Goal: Transaction & Acquisition: Purchase product/service

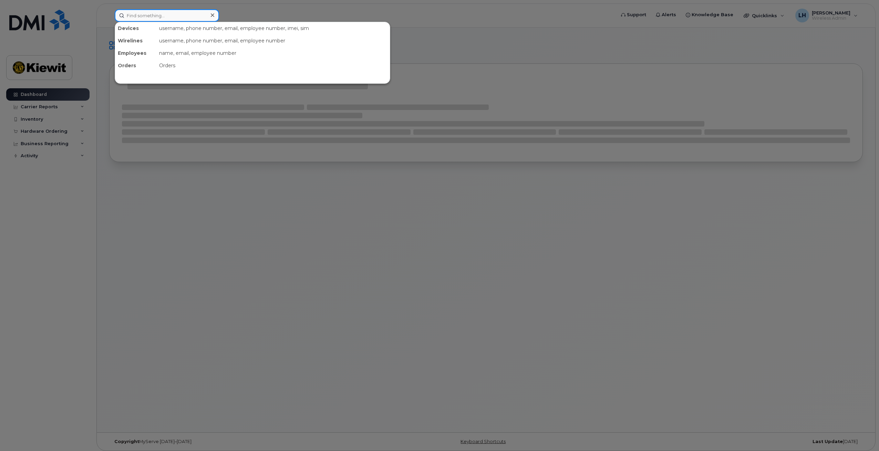
click at [170, 15] on input at bounding box center [167, 15] width 104 height 12
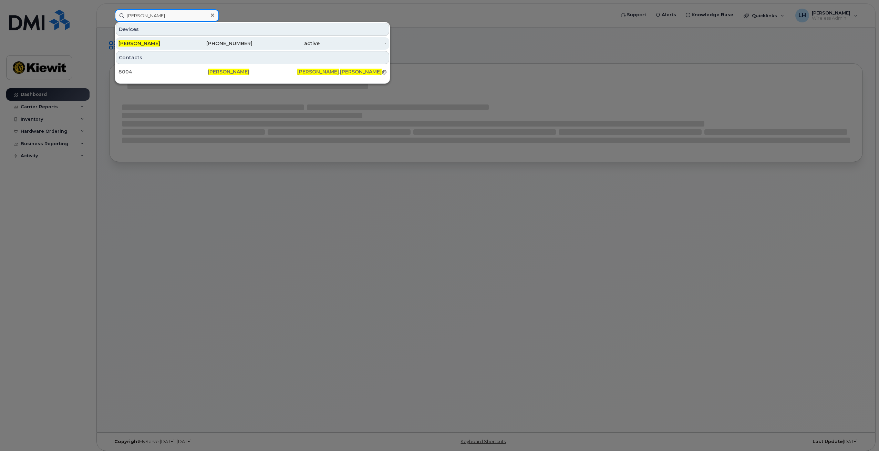
type input "pam machac"
click at [274, 45] on div "active" at bounding box center [286, 43] width 67 height 7
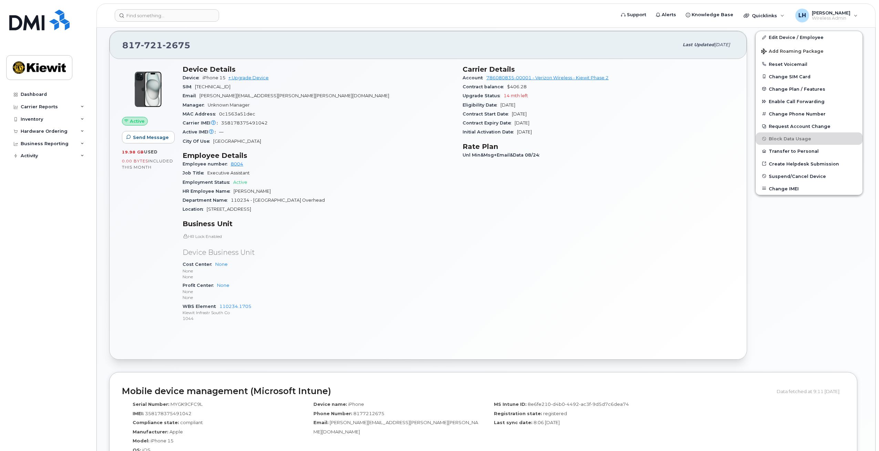
scroll to position [103, 0]
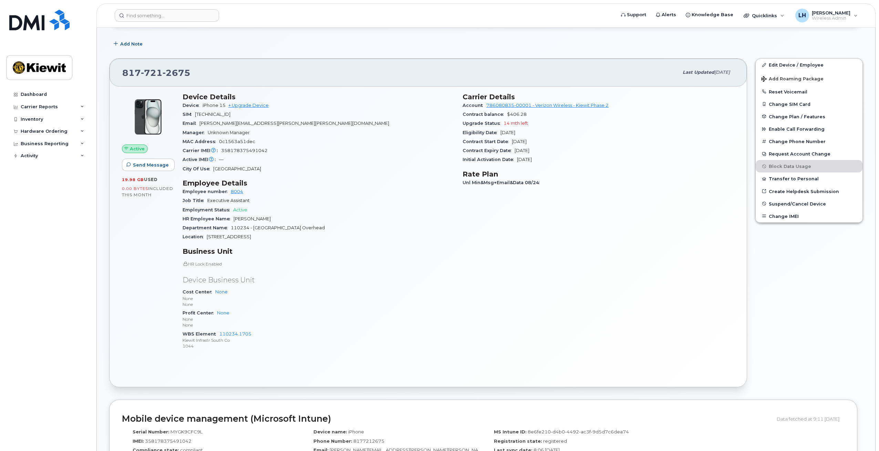
drag, startPoint x: 534, startPoint y: 134, endPoint x: 502, endPoint y: 135, distance: 31.7
click at [502, 135] on div "Eligibility Date Nov 26, 2026" at bounding box center [599, 132] width 272 height 9
click at [532, 172] on h3 "Rate Plan" at bounding box center [599, 174] width 272 height 8
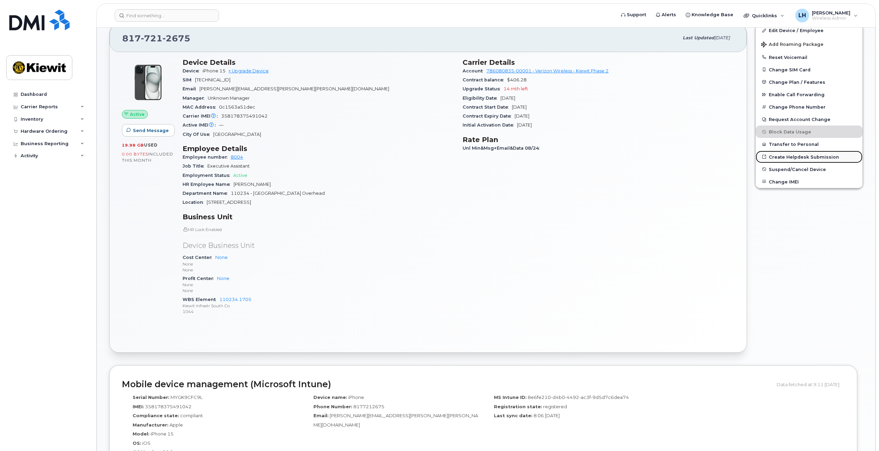
click at [801, 156] on link "Create Helpdesk Submission" at bounding box center [809, 157] width 107 height 12
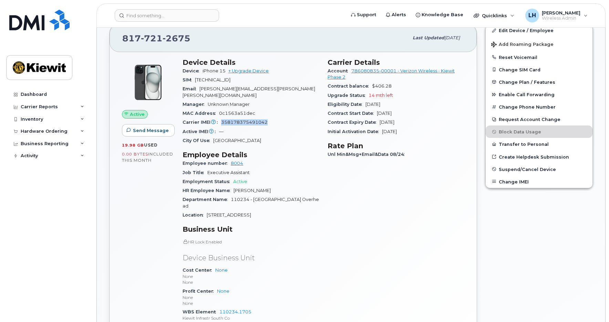
drag, startPoint x: 271, startPoint y: 117, endPoint x: 222, endPoint y: 119, distance: 49.0
click at [222, 119] on div "Carrier IMEI Carrier IMEI is reported during the last billing cycle or change o…" at bounding box center [251, 122] width 137 height 9
copy span "358178375491042"
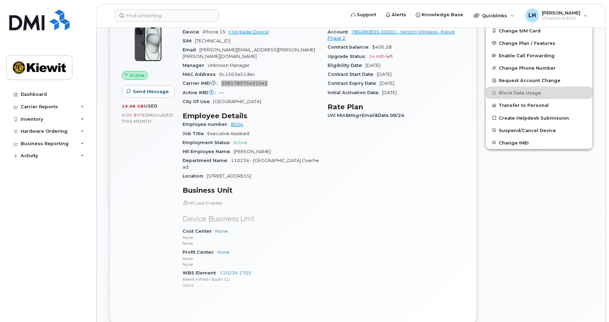
scroll to position [207, 0]
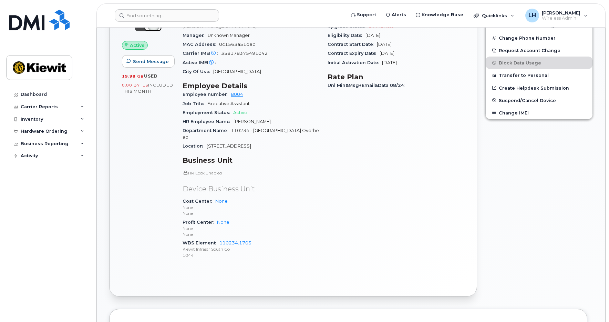
click at [118, 180] on div "Active Send Message 19.98 GB  used 0.00 Bytes  included this month" at bounding box center [148, 127] width 61 height 284
click at [151, 18] on input at bounding box center [167, 15] width 104 height 12
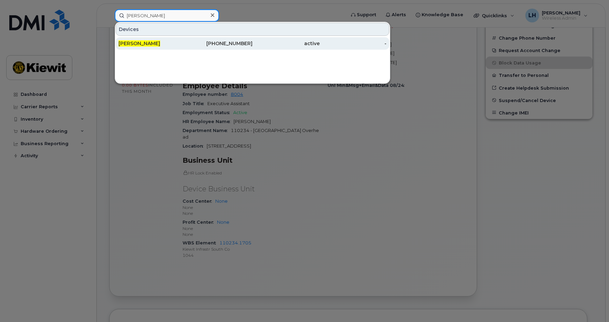
type input "[PERSON_NAME]"
click at [171, 45] on div "[PERSON_NAME]" at bounding box center [152, 43] width 67 height 7
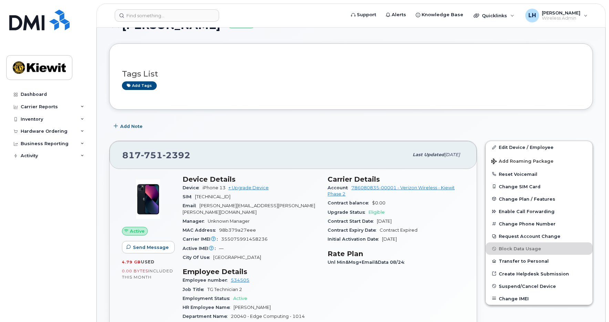
scroll to position [69, 0]
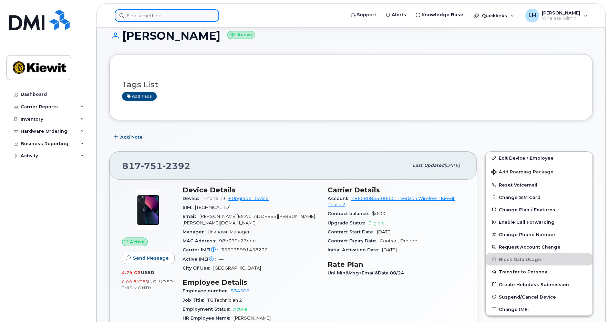
click at [150, 20] on input at bounding box center [167, 15] width 104 height 12
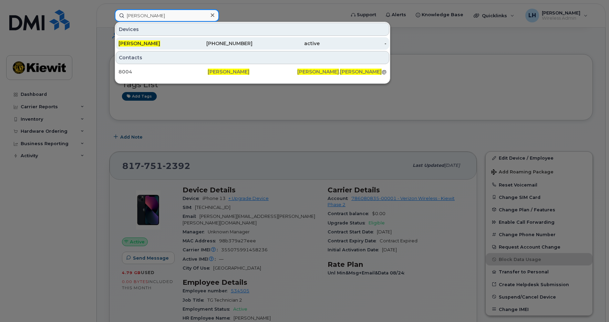
type input "[PERSON_NAME]"
click at [166, 44] on div "[PERSON_NAME]" at bounding box center [152, 43] width 67 height 7
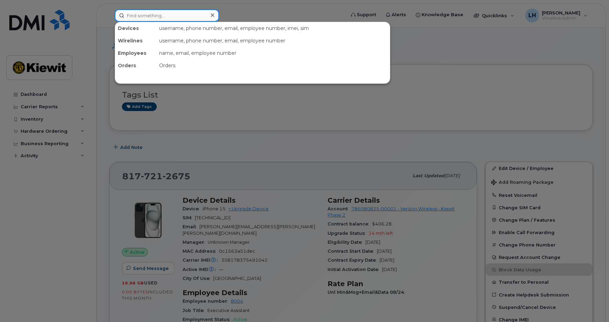
click at [156, 17] on input at bounding box center [167, 15] width 104 height 12
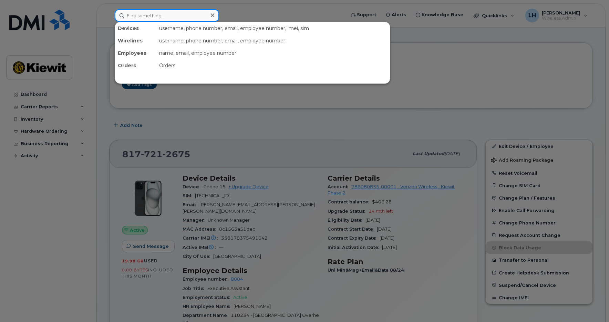
scroll to position [34, 0]
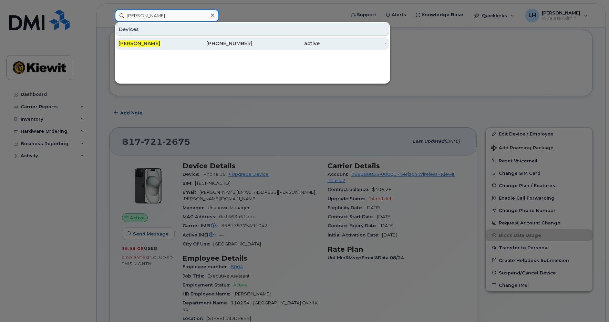
type input "logan hall"
click at [161, 39] on div "LOGAN HALL" at bounding box center [152, 43] width 67 height 12
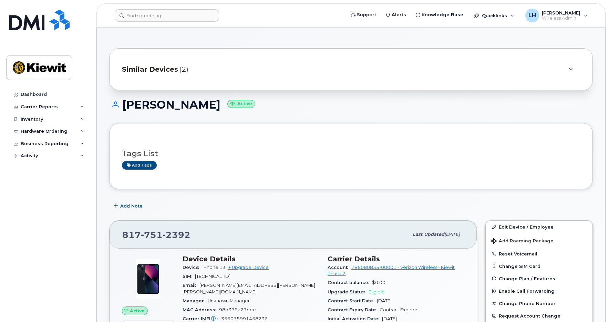
click at [184, 211] on div "Add Note" at bounding box center [351, 206] width 484 height 12
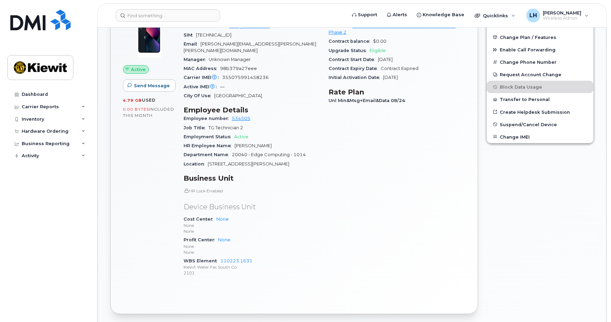
scroll to position [207, 0]
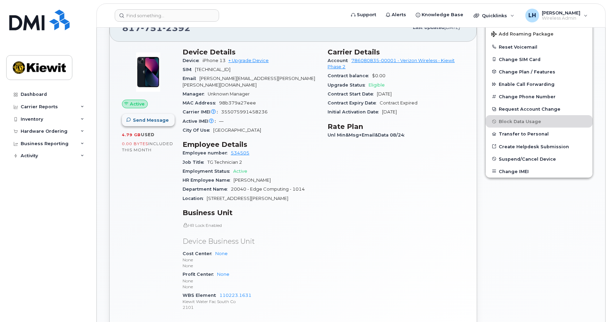
click at [153, 123] on button "Send Message" at bounding box center [148, 120] width 53 height 12
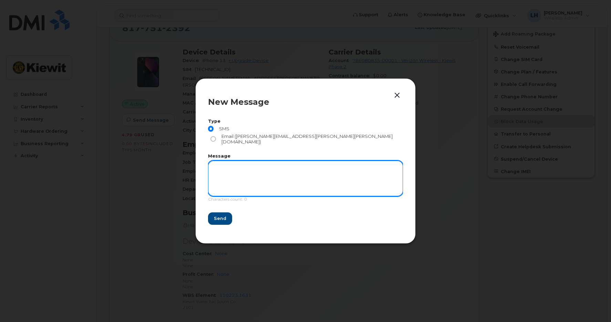
click at [253, 162] on textarea at bounding box center [305, 178] width 195 height 35
type textarea "test"
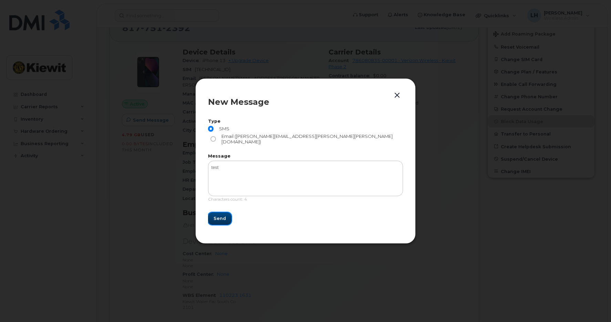
click at [224, 215] on span "Send" at bounding box center [220, 218] width 12 height 7
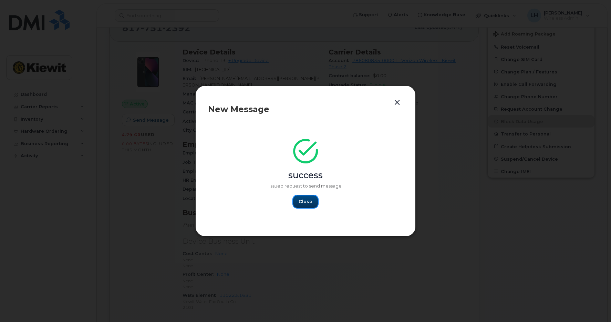
click at [304, 199] on span "Close" at bounding box center [306, 201] width 14 height 7
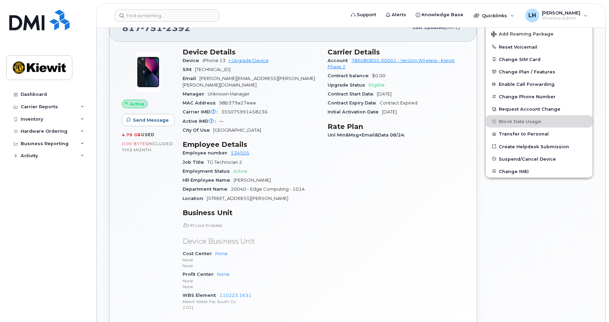
click at [367, 224] on div "Carrier Details Account 786080835-00001 - Verizon Wireless - Kiewit Phase 2 Con…" at bounding box center [396, 183] width 145 height 278
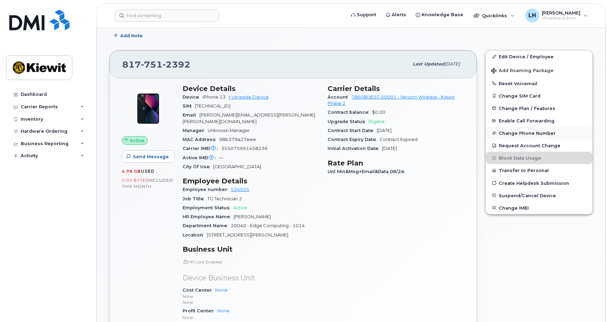
scroll to position [138, 0]
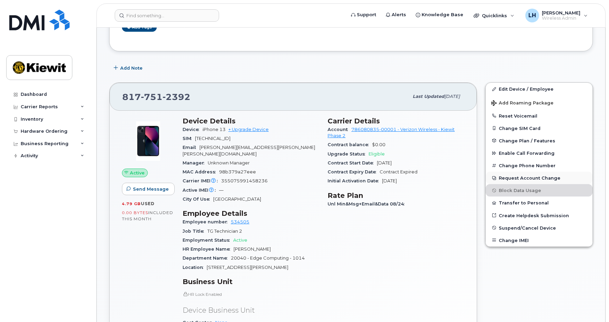
click at [516, 178] on button "Request Account Change" at bounding box center [539, 178] width 107 height 12
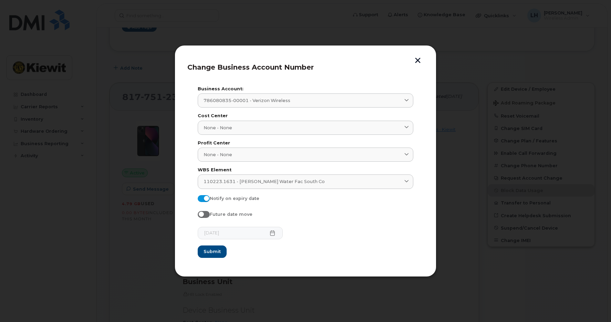
click at [417, 61] on button "button" at bounding box center [418, 61] width 10 height 7
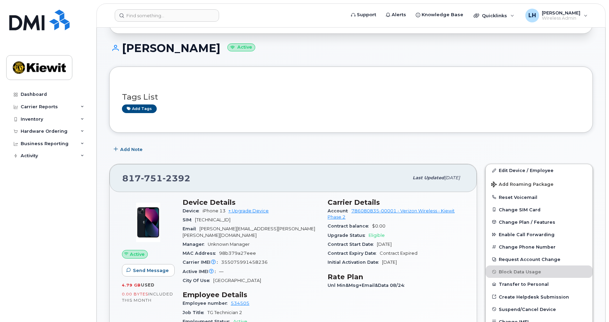
scroll to position [69, 0]
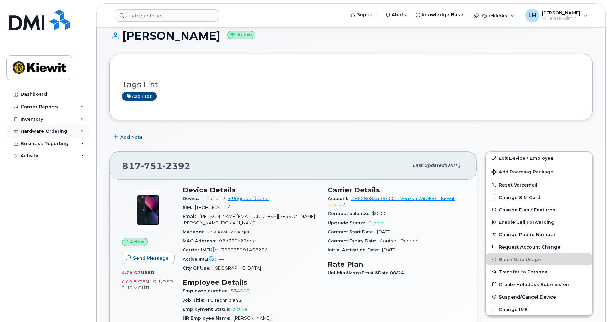
click at [81, 130] on icon at bounding box center [82, 131] width 3 height 3
click at [42, 144] on div "Overview" at bounding box center [35, 144] width 22 height 6
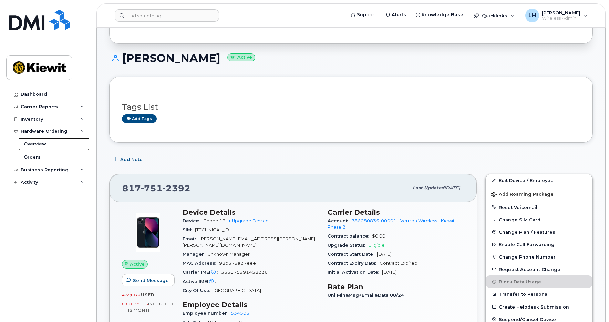
scroll to position [0, 0]
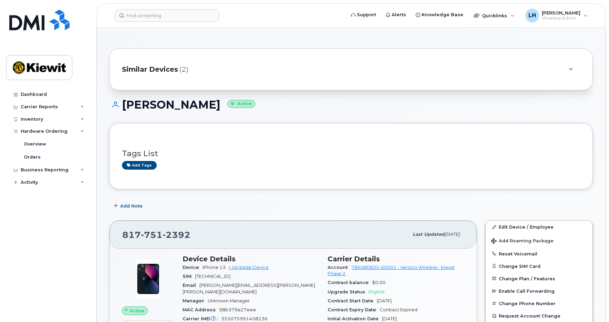
click at [575, 69] on div at bounding box center [570, 69] width 19 height 17
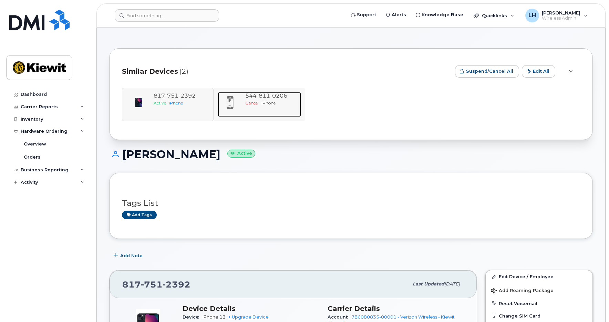
click at [261, 98] on span "811" at bounding box center [263, 95] width 13 height 7
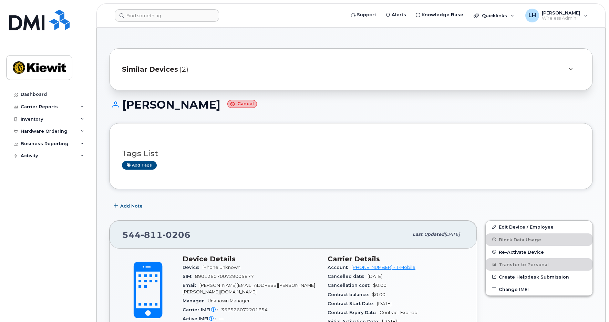
scroll to position [34, 0]
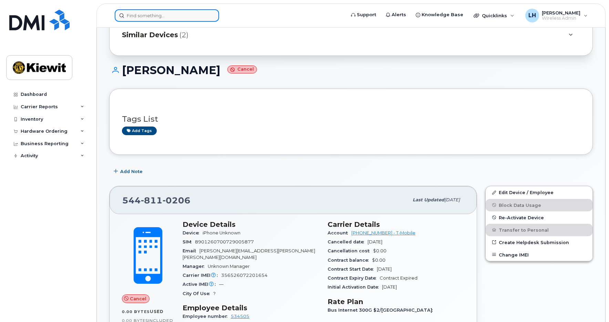
click at [141, 16] on input at bounding box center [167, 15] width 104 height 12
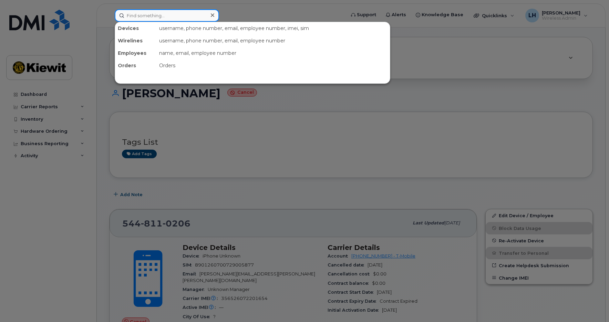
scroll to position [0, 0]
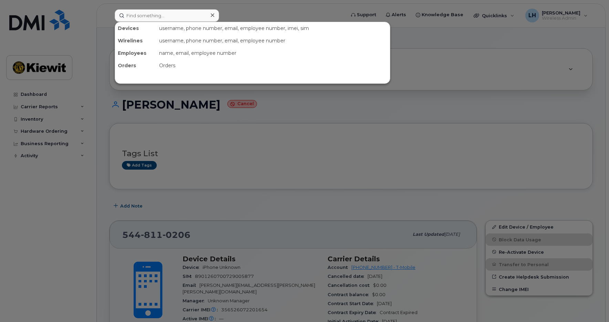
click at [49, 119] on div at bounding box center [304, 161] width 609 height 322
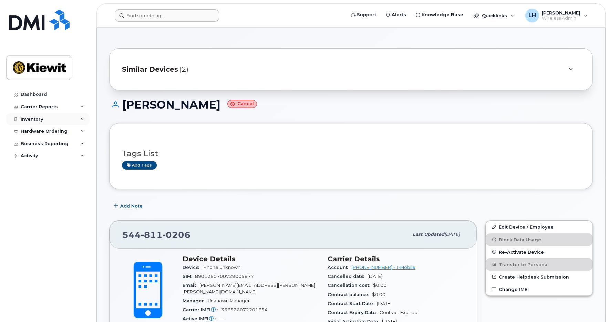
click at [48, 119] on div "Inventory" at bounding box center [47, 119] width 83 height 12
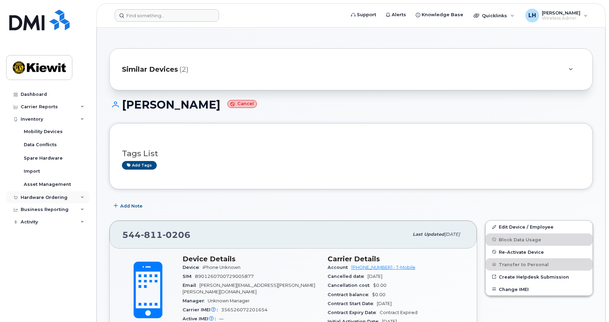
click at [81, 197] on icon at bounding box center [82, 197] width 3 height 3
click at [41, 208] on div "Overview" at bounding box center [35, 210] width 22 height 6
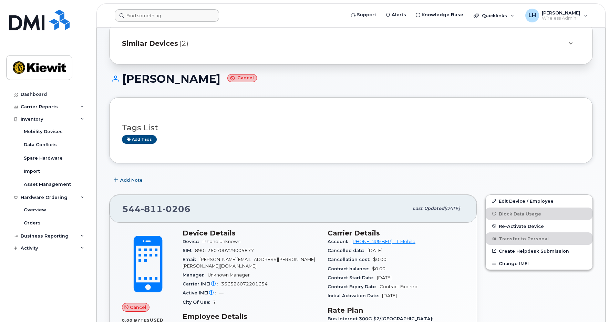
scroll to position [34, 0]
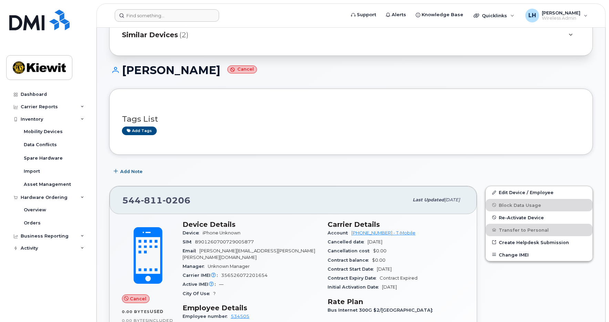
click at [314, 197] on div "[PHONE_NUMBER]" at bounding box center [265, 200] width 286 height 14
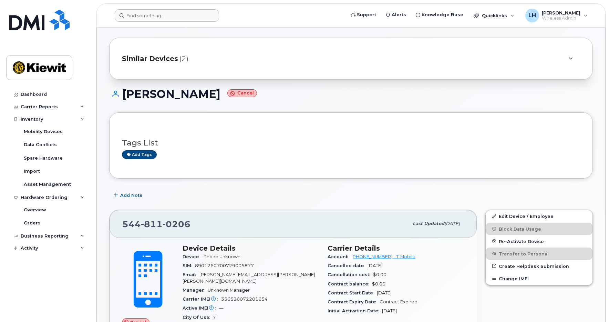
scroll to position [0, 0]
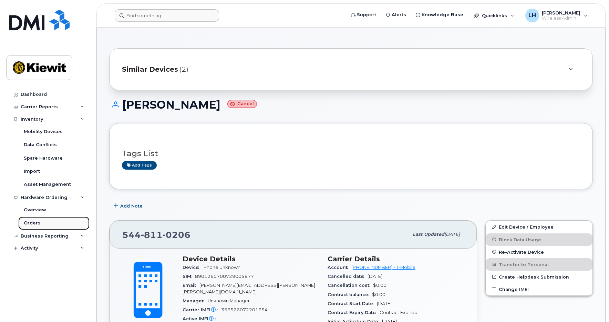
click at [37, 225] on div "Orders" at bounding box center [32, 223] width 17 height 6
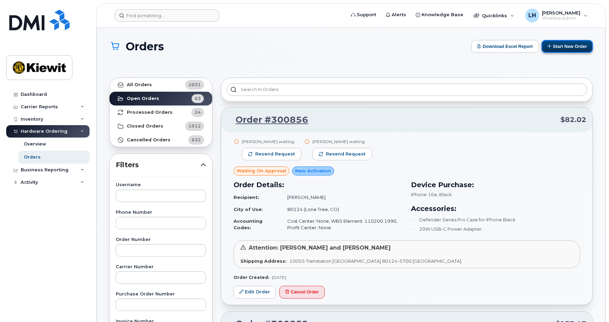
click at [557, 46] on button "Start New Order" at bounding box center [567, 46] width 51 height 13
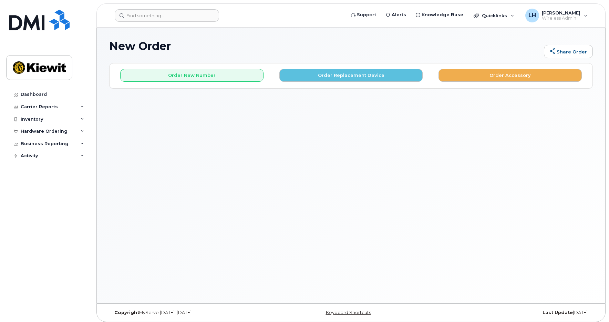
click at [289, 217] on div "New Order Share Order × Share This Order If you want to allow others to create …" at bounding box center [351, 166] width 509 height 276
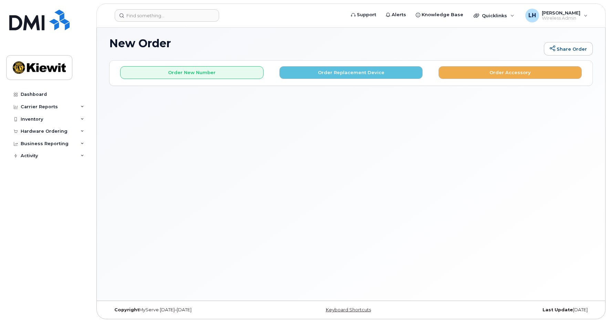
scroll to position [3, 0]
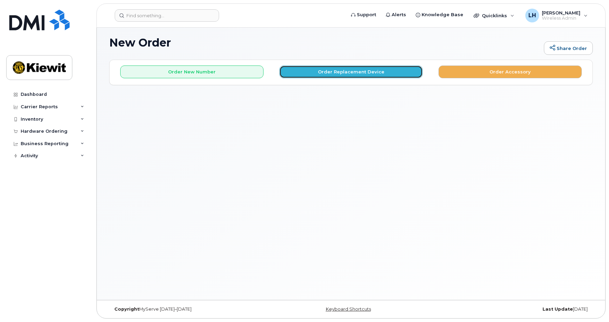
click at [343, 74] on button "Order Replacement Device" at bounding box center [350, 71] width 143 height 13
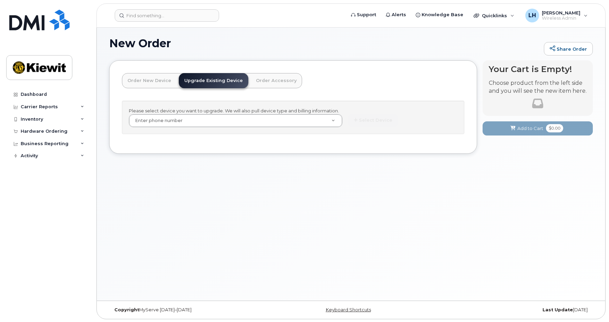
scroll to position [0, 0]
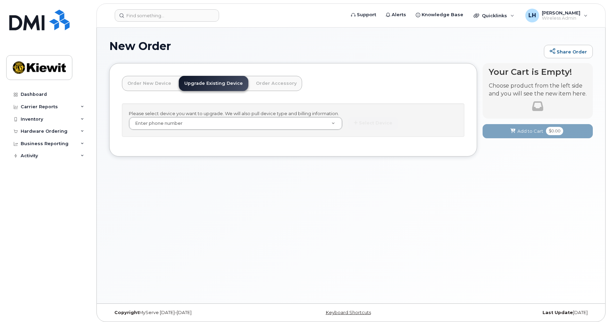
click at [260, 80] on link "Order Accessory" at bounding box center [277, 83] width 52 height 15
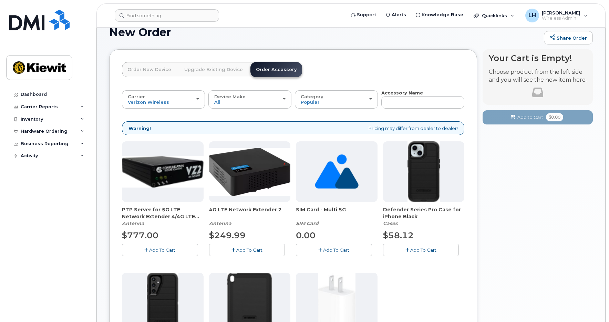
scroll to position [8, 0]
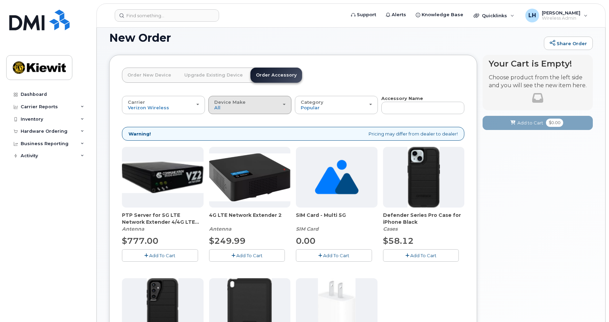
click at [259, 110] on div "Device Make All Android iPhone Tablet" at bounding box center [249, 105] width 71 height 11
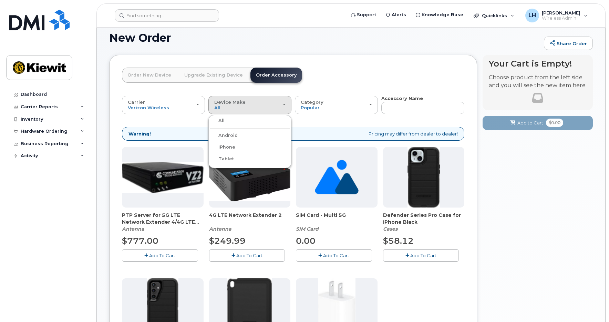
click at [235, 149] on div "iPhone" at bounding box center [250, 147] width 80 height 8
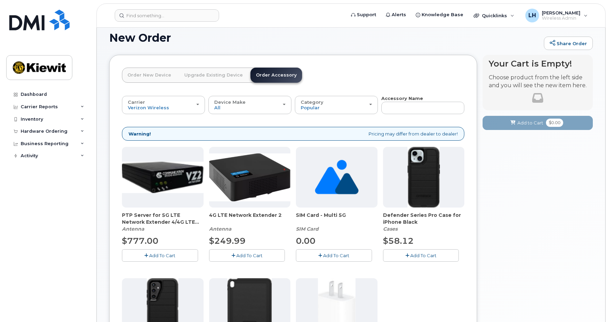
click at [187, 78] on link "Upgrade Existing Device" at bounding box center [214, 75] width 70 height 15
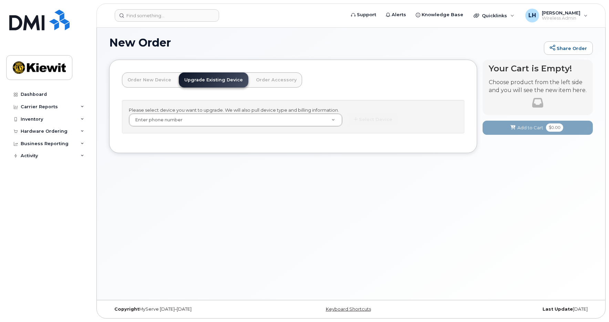
scroll to position [3, 0]
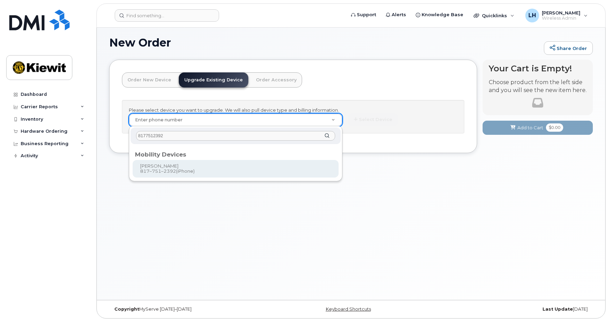
type input "8177512392"
type input "1172771"
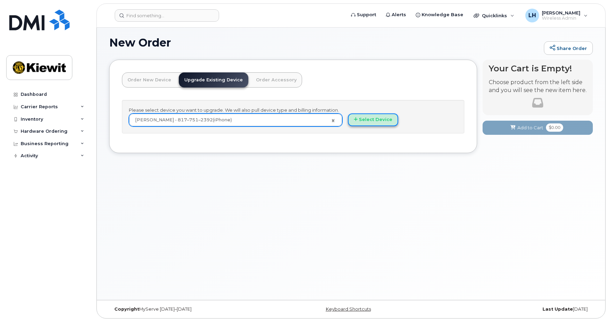
click at [383, 115] on button "Select Device" at bounding box center [373, 119] width 50 height 13
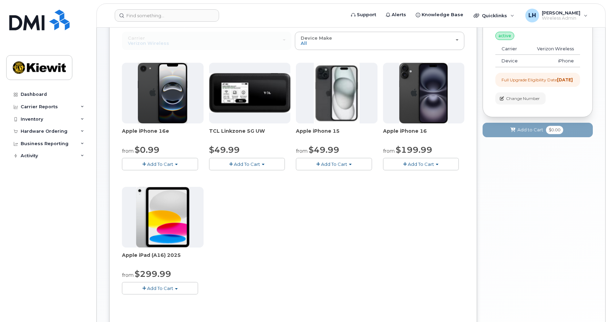
scroll to position [72, 0]
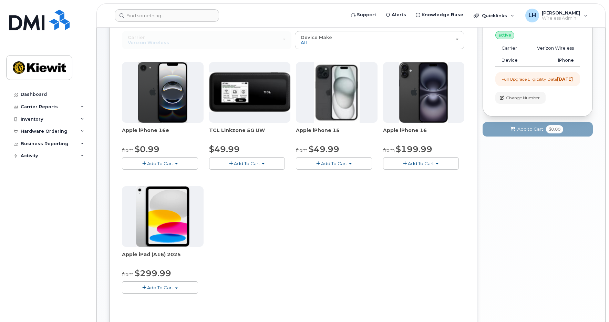
click at [164, 109] on img at bounding box center [163, 92] width 50 height 61
click at [178, 162] on button "Add To Cart" at bounding box center [160, 163] width 76 height 12
click at [251, 213] on div "Apple iPhone 16e from $0.99 Add To Cart $0.99 - 2 Year Upgrade (128GB) $599.99 …" at bounding box center [293, 183] width 343 height 243
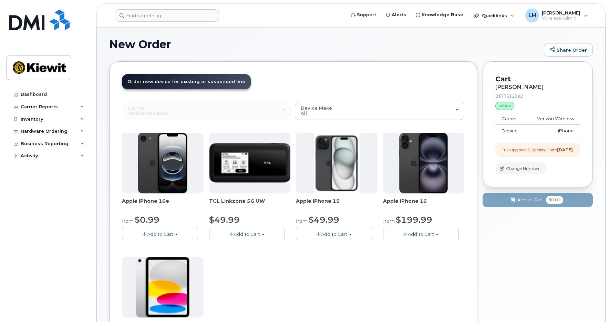
scroll to position [0, 0]
